Goal: Find contact information: Find contact information

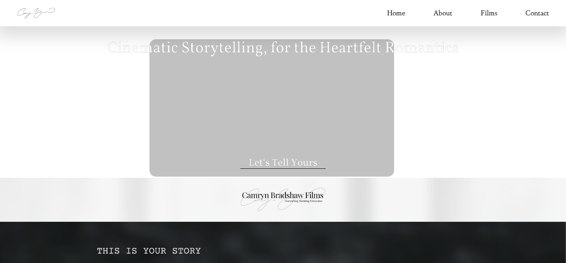
click at [541, 14] on link "Contact" at bounding box center [537, 13] width 24 height 13
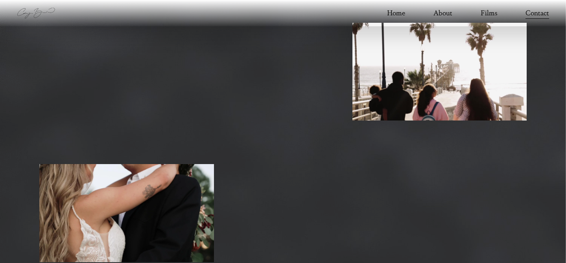
scroll to position [1646, 0]
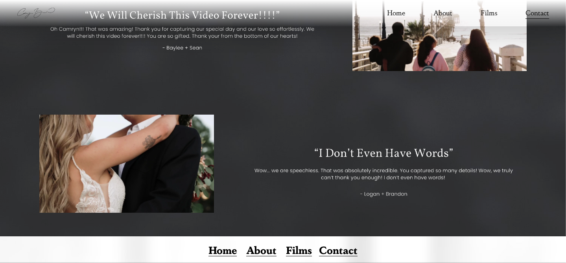
click at [321, 254] on link "Contact" at bounding box center [338, 250] width 39 height 10
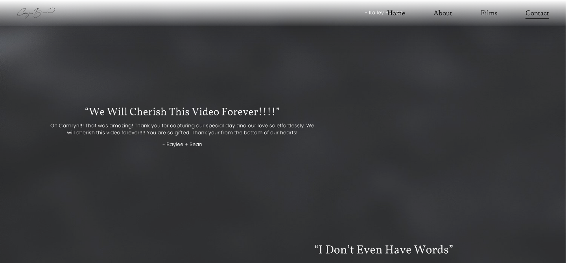
scroll to position [1646, 0]
